Goal: Information Seeking & Learning: Learn about a topic

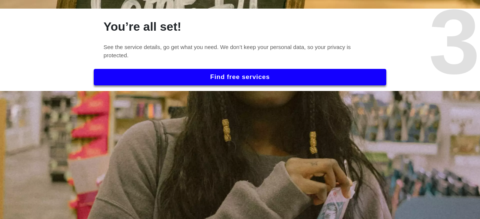
scroll to position [639, 0]
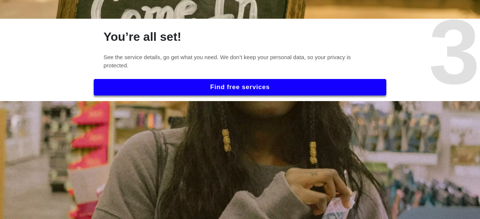
click at [281, 90] on button "Find free services" at bounding box center [240, 87] width 292 height 16
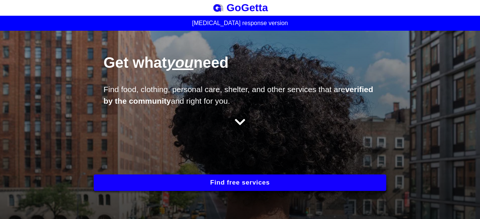
click at [197, 183] on button "Find free services" at bounding box center [240, 183] width 292 height 16
